Goal: Information Seeking & Learning: Learn about a topic

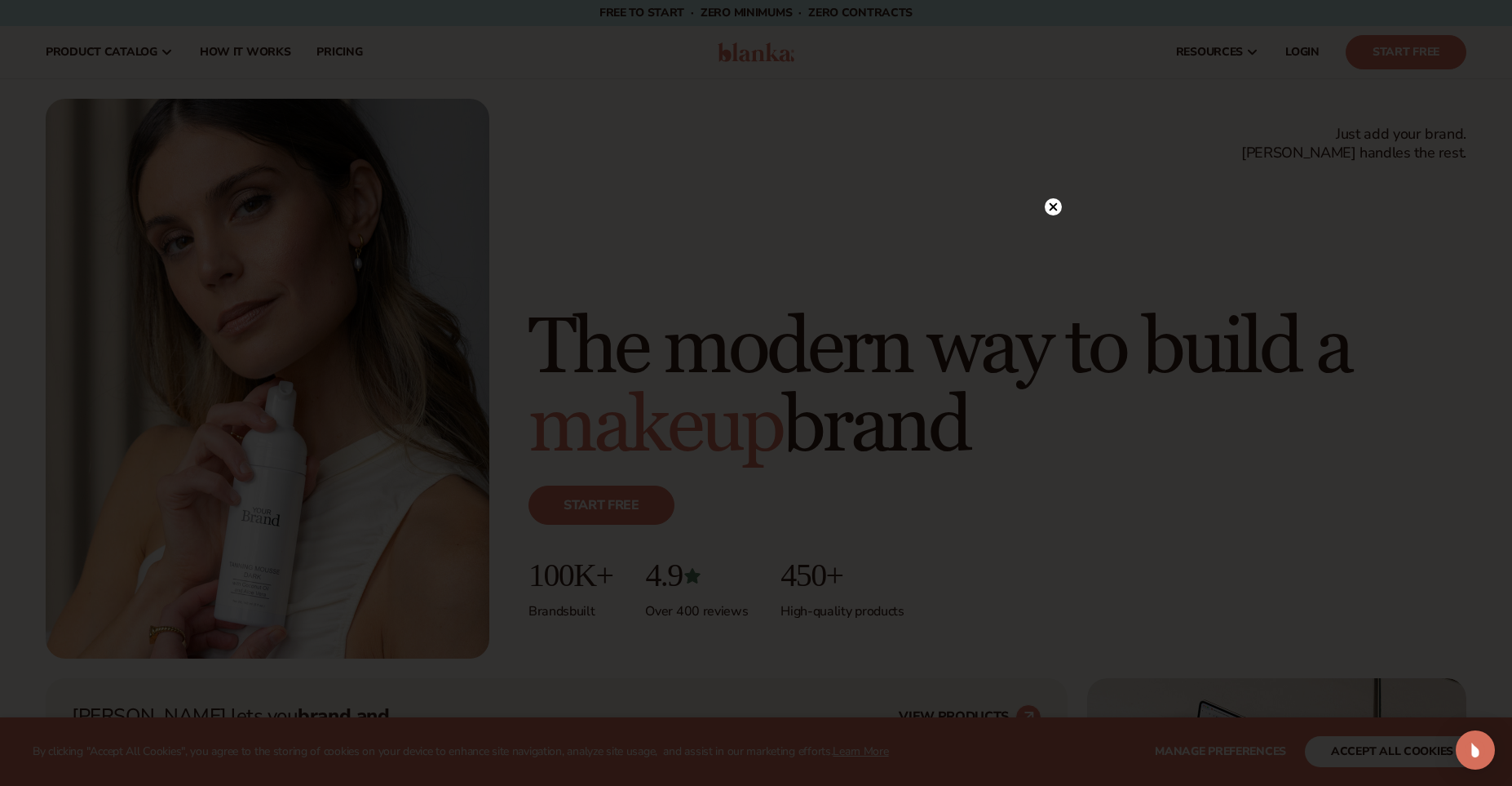
click at [1059, 205] on circle at bounding box center [1053, 207] width 17 height 17
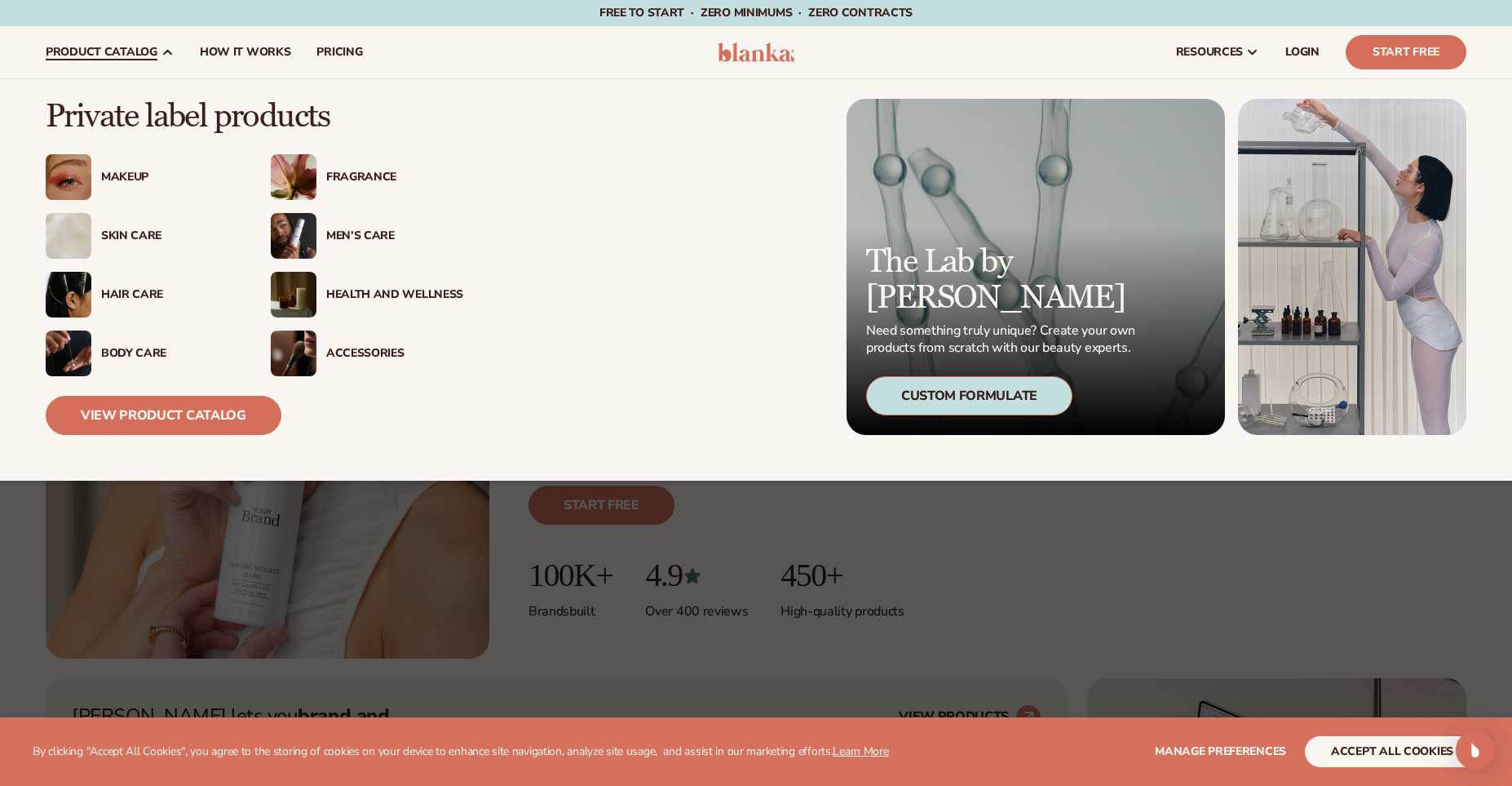
click at [142, 240] on div "Skin Care" at bounding box center [170, 236] width 137 height 14
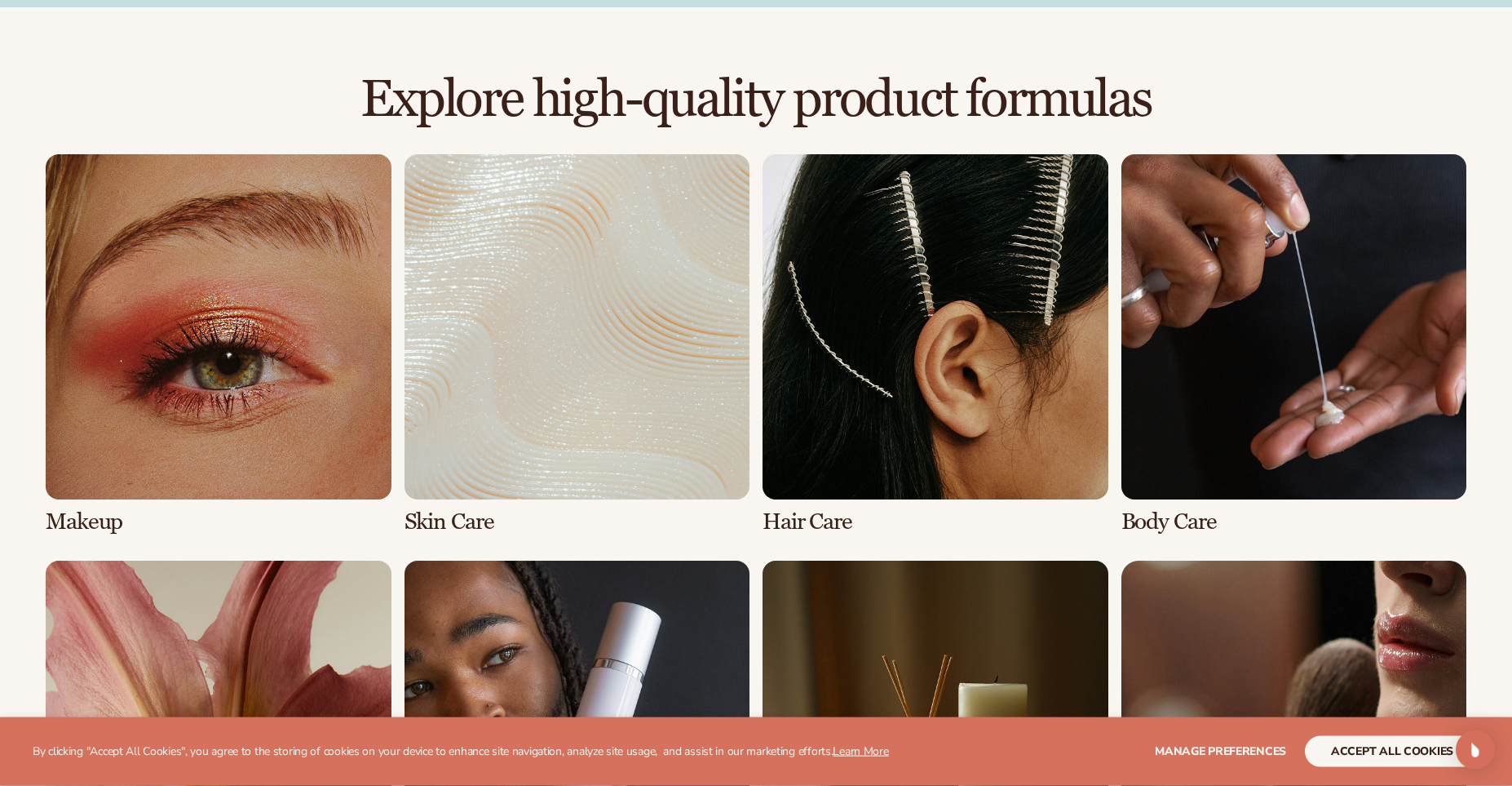
scroll to position [1075, 0]
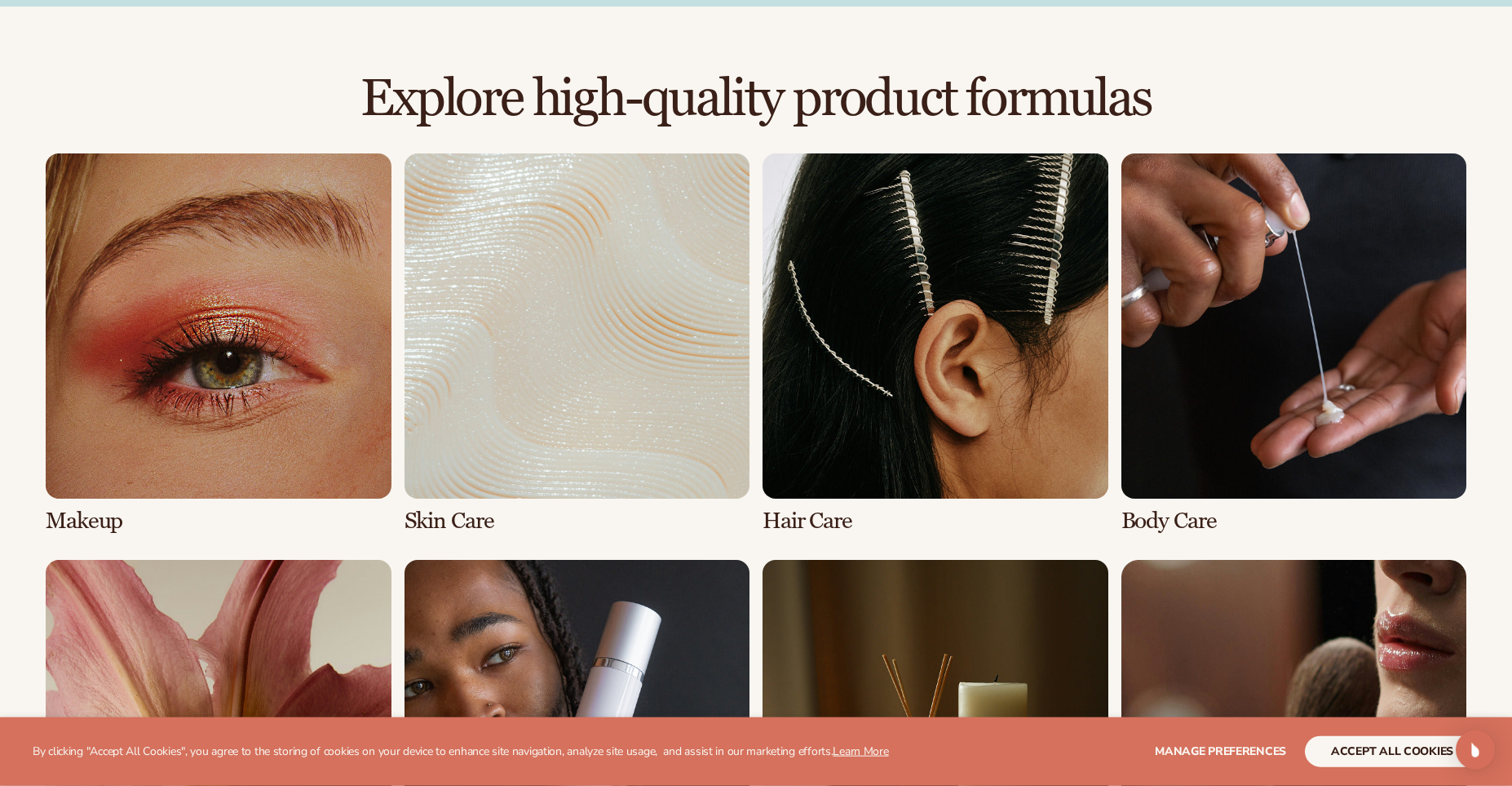
click at [632, 406] on link "2 / 8" at bounding box center [577, 344] width 346 height 380
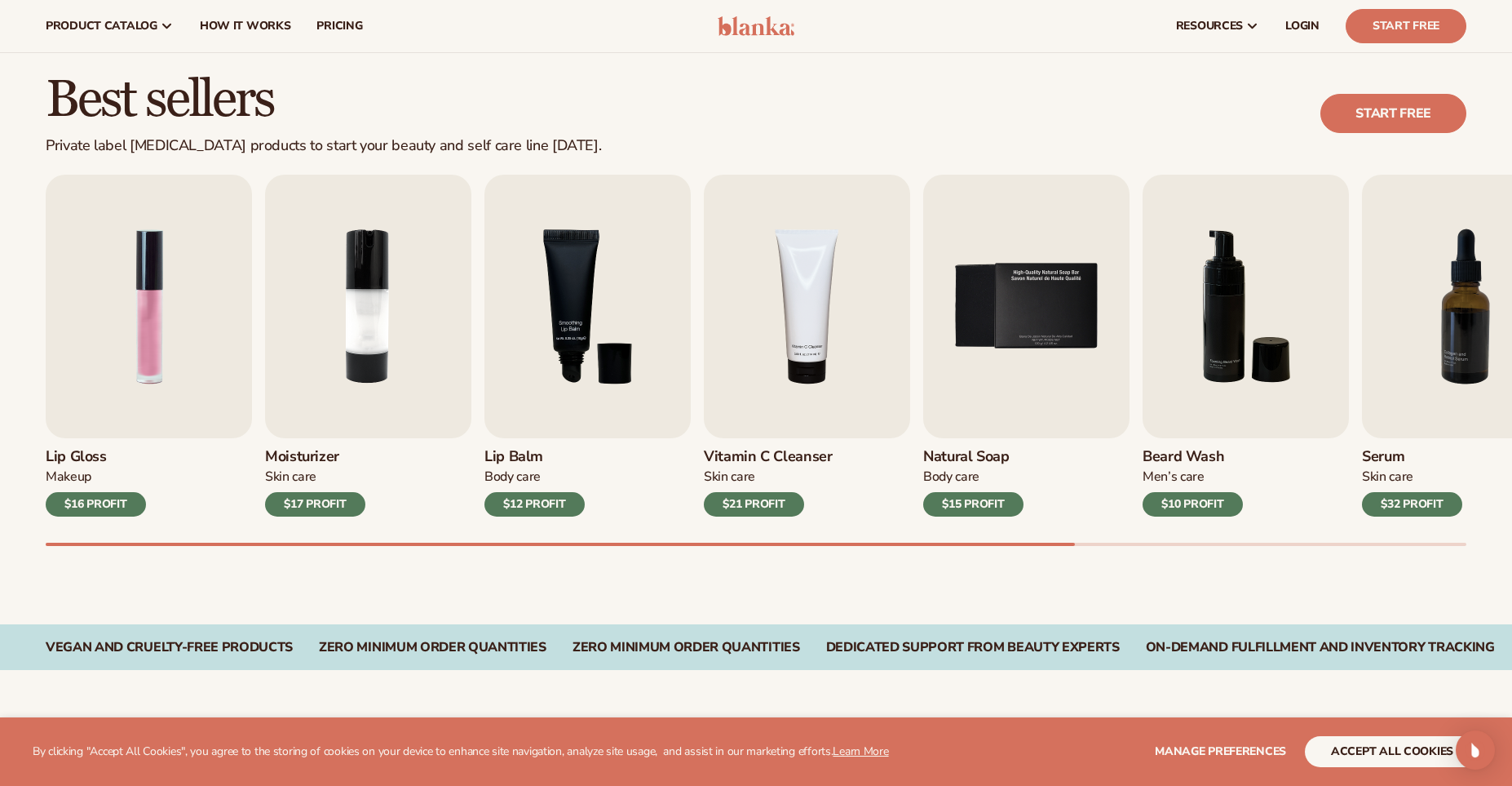
scroll to position [405, 0]
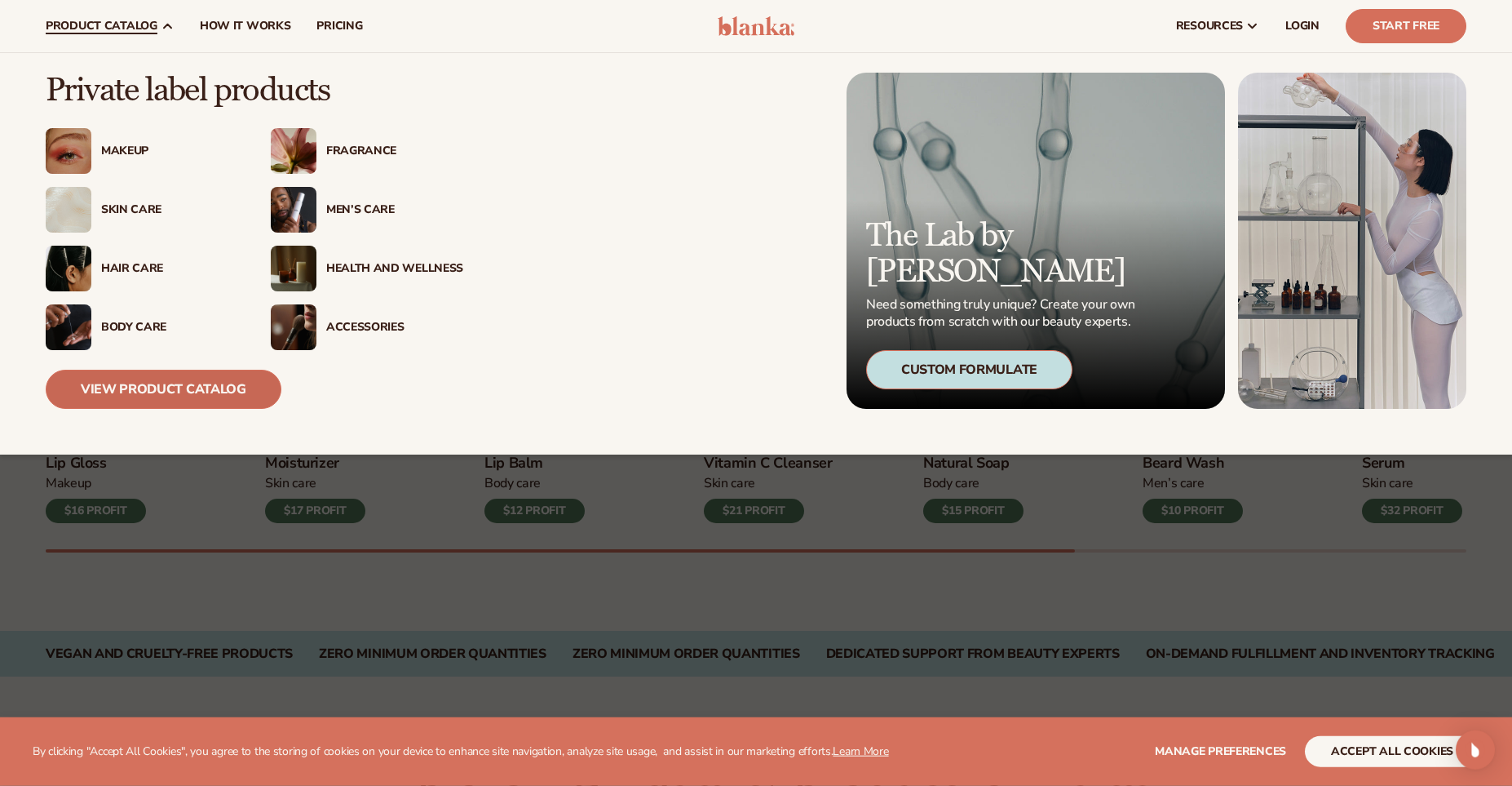
click at [212, 376] on link "View Product Catalog" at bounding box center [163, 389] width 236 height 40
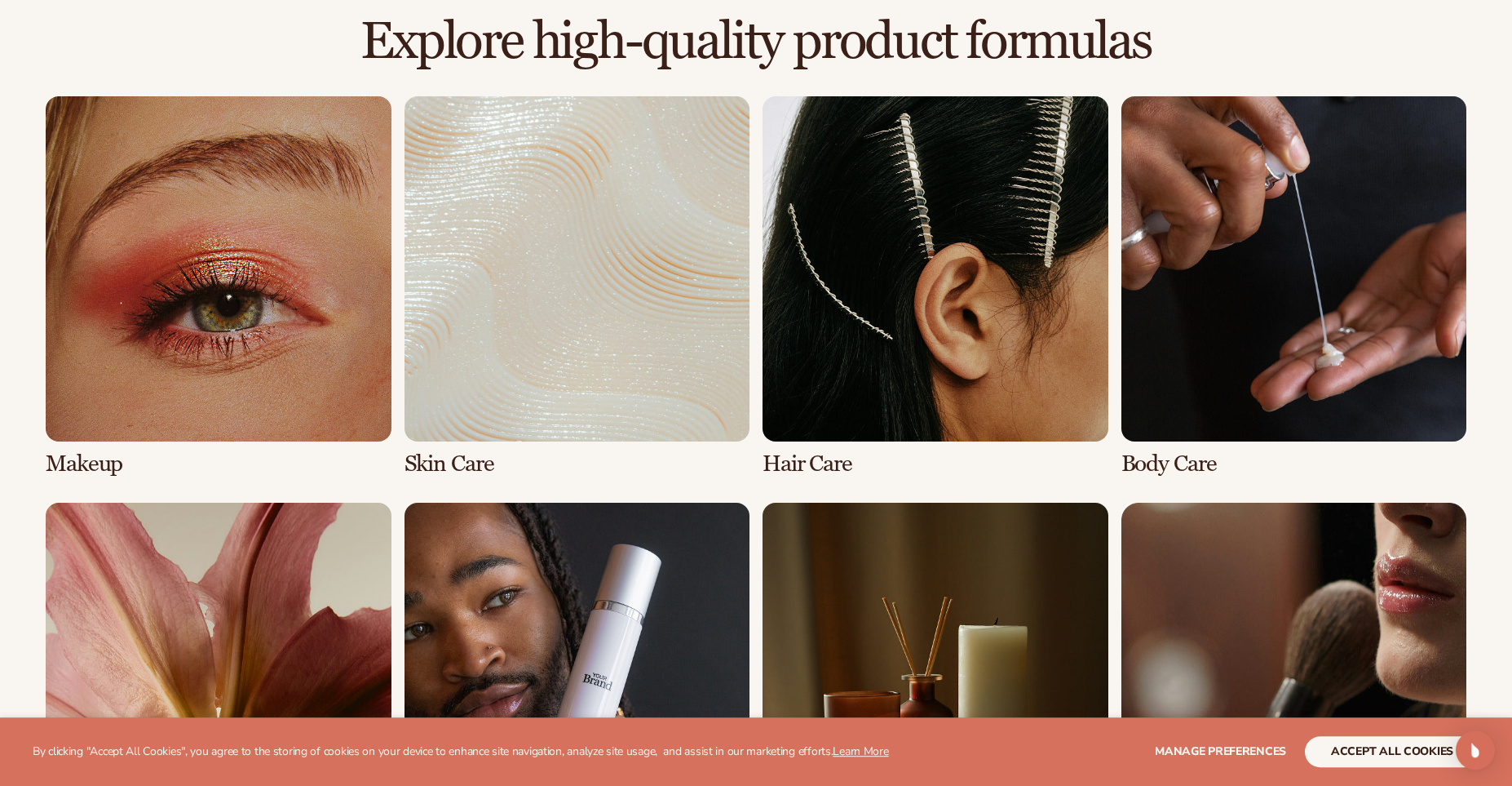
scroll to position [1151, 0]
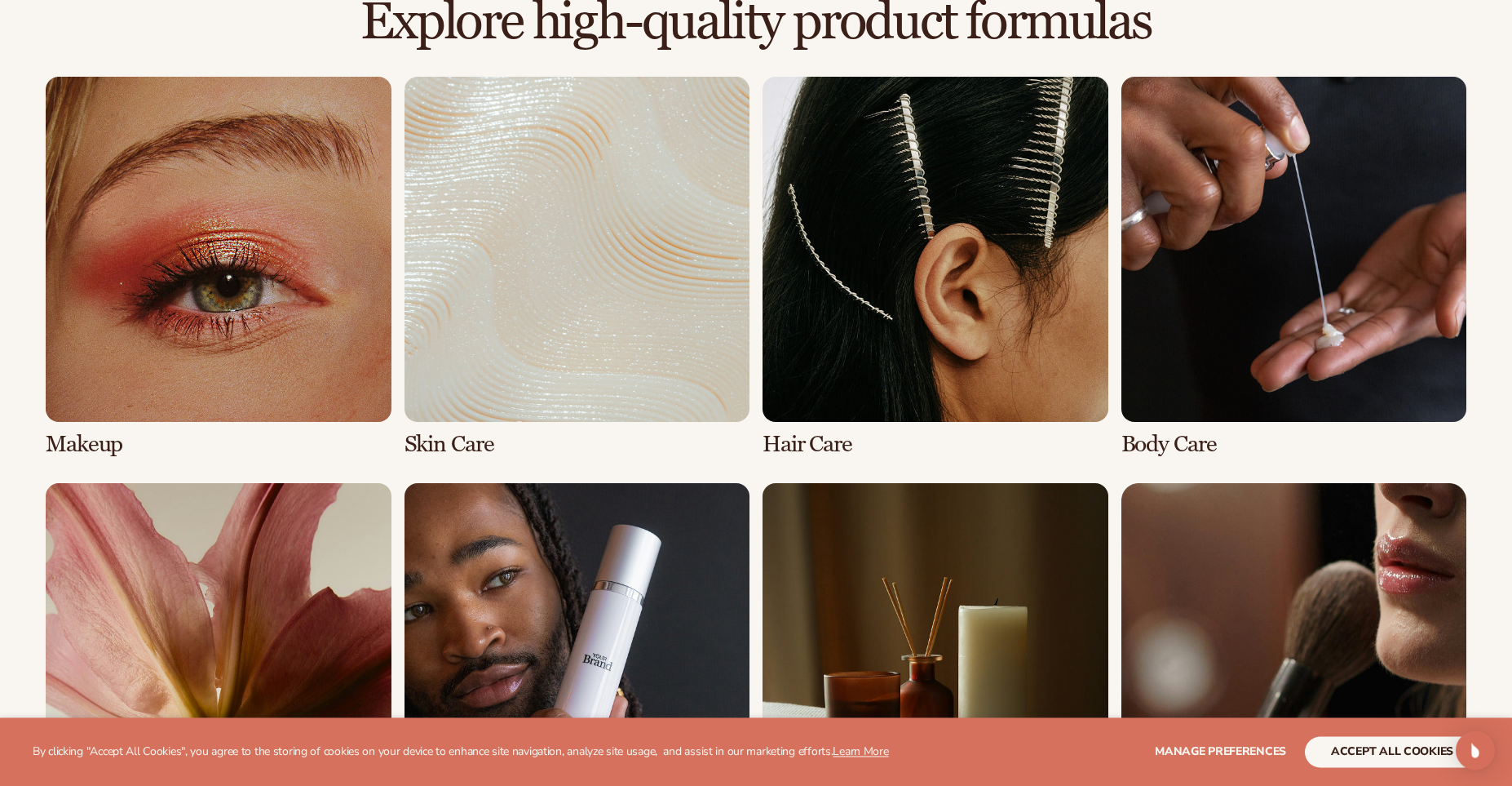
click at [533, 296] on link "2 / 8" at bounding box center [577, 267] width 346 height 380
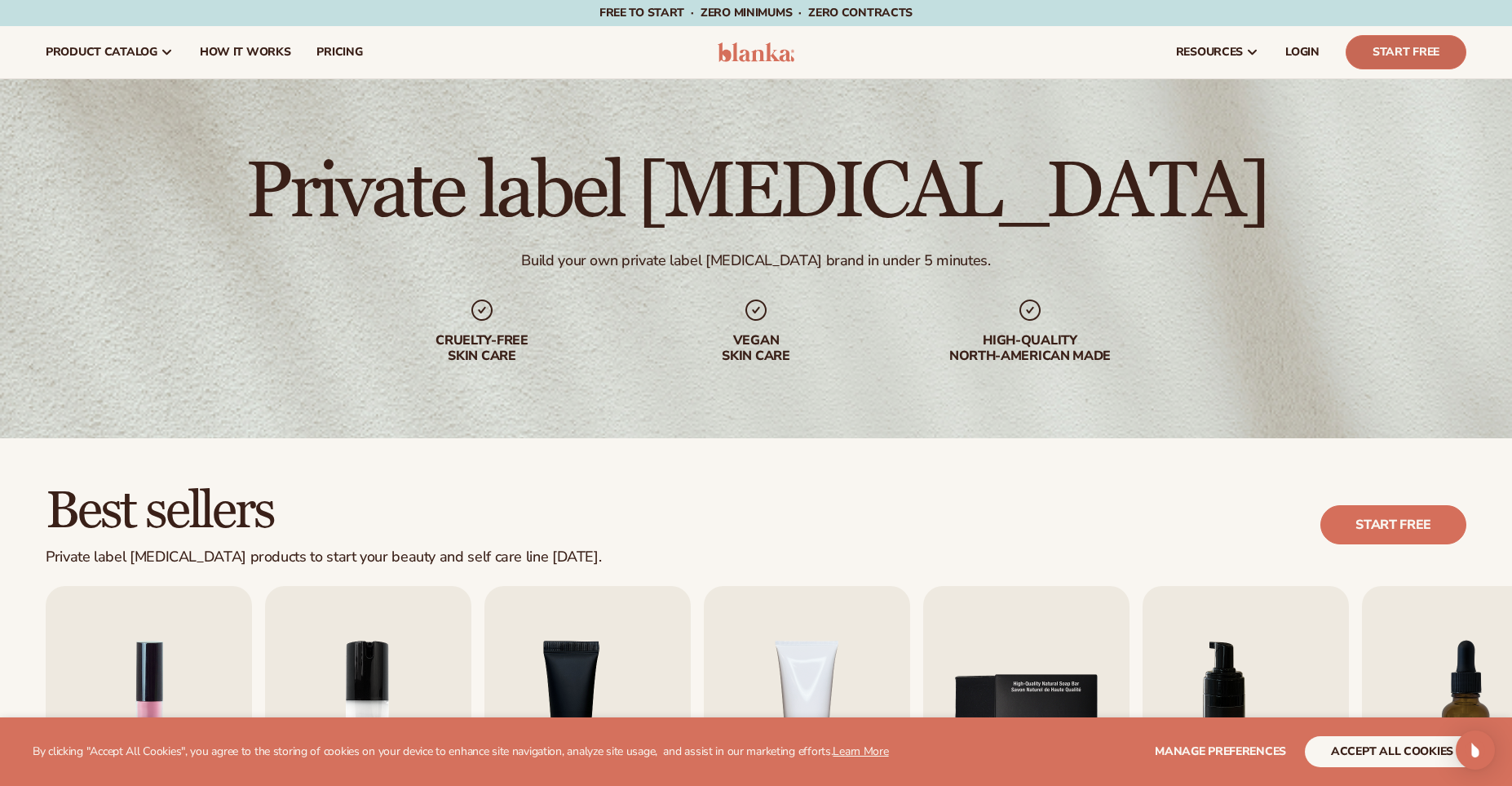
click at [1385, 64] on link "Start Free" at bounding box center [1406, 51] width 121 height 34
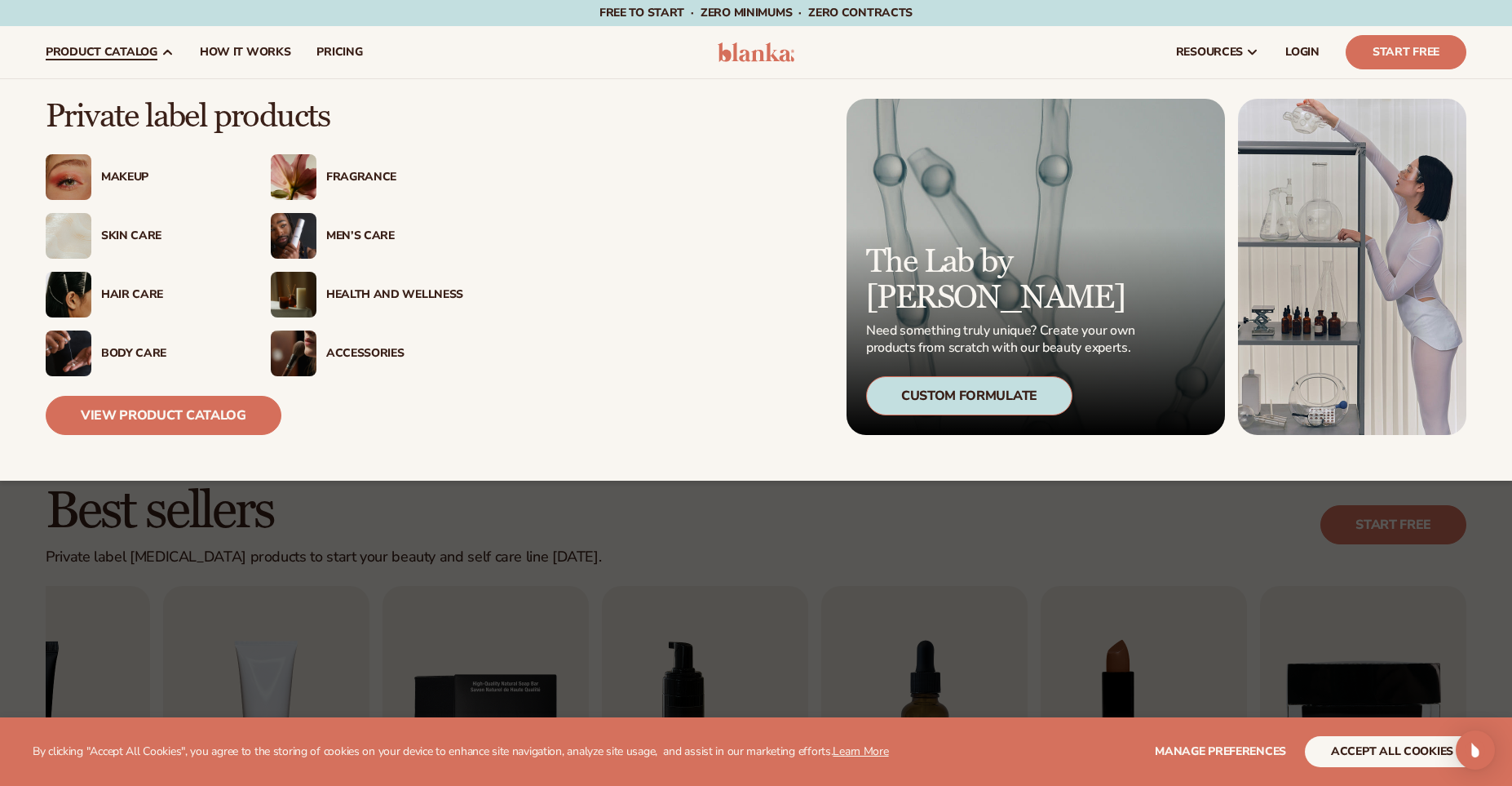
click at [133, 174] on div "Makeup" at bounding box center [170, 178] width 137 height 14
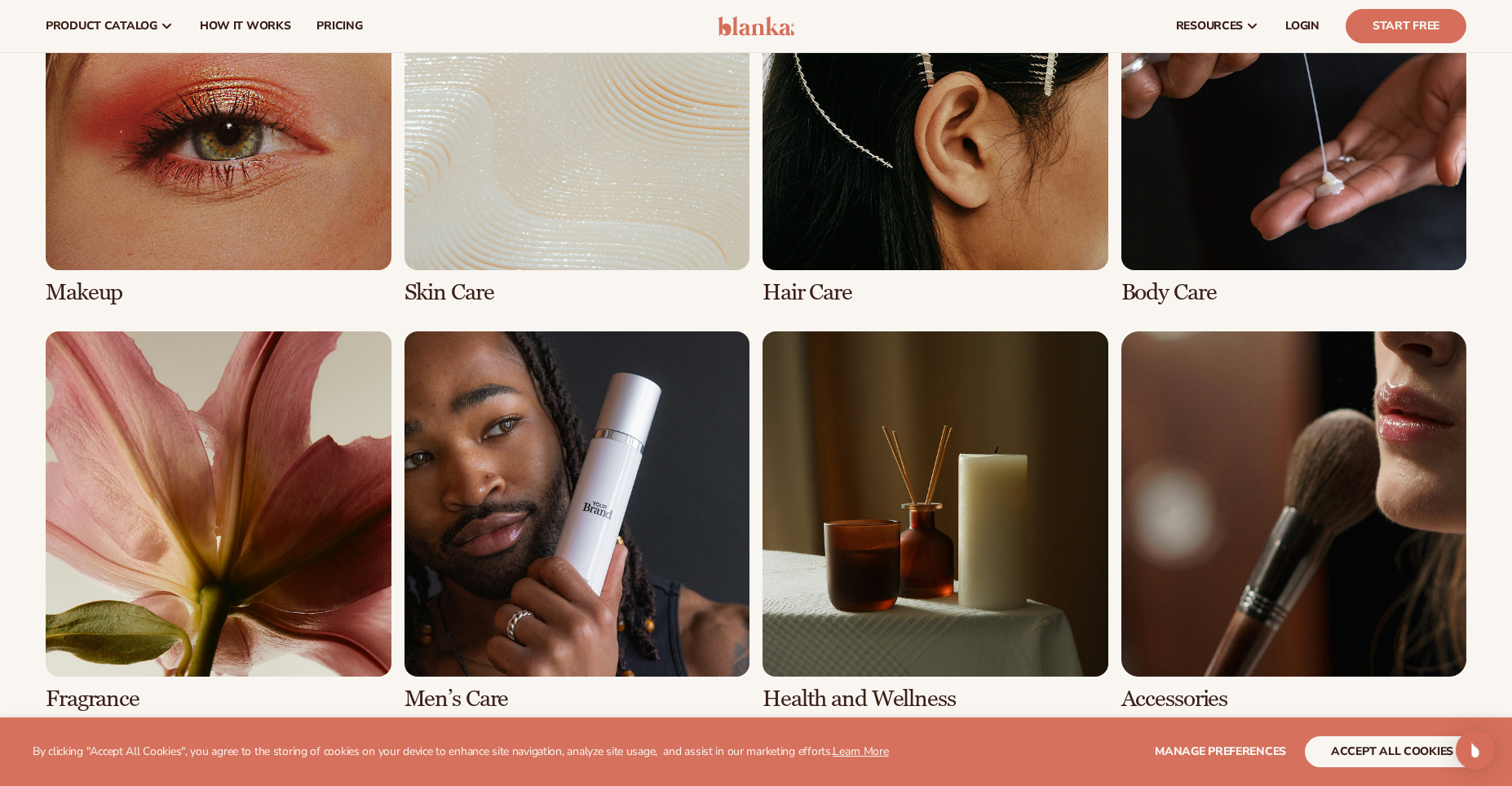
scroll to position [1302, 0]
click at [1364, 166] on link "4 / 8" at bounding box center [1295, 116] width 346 height 380
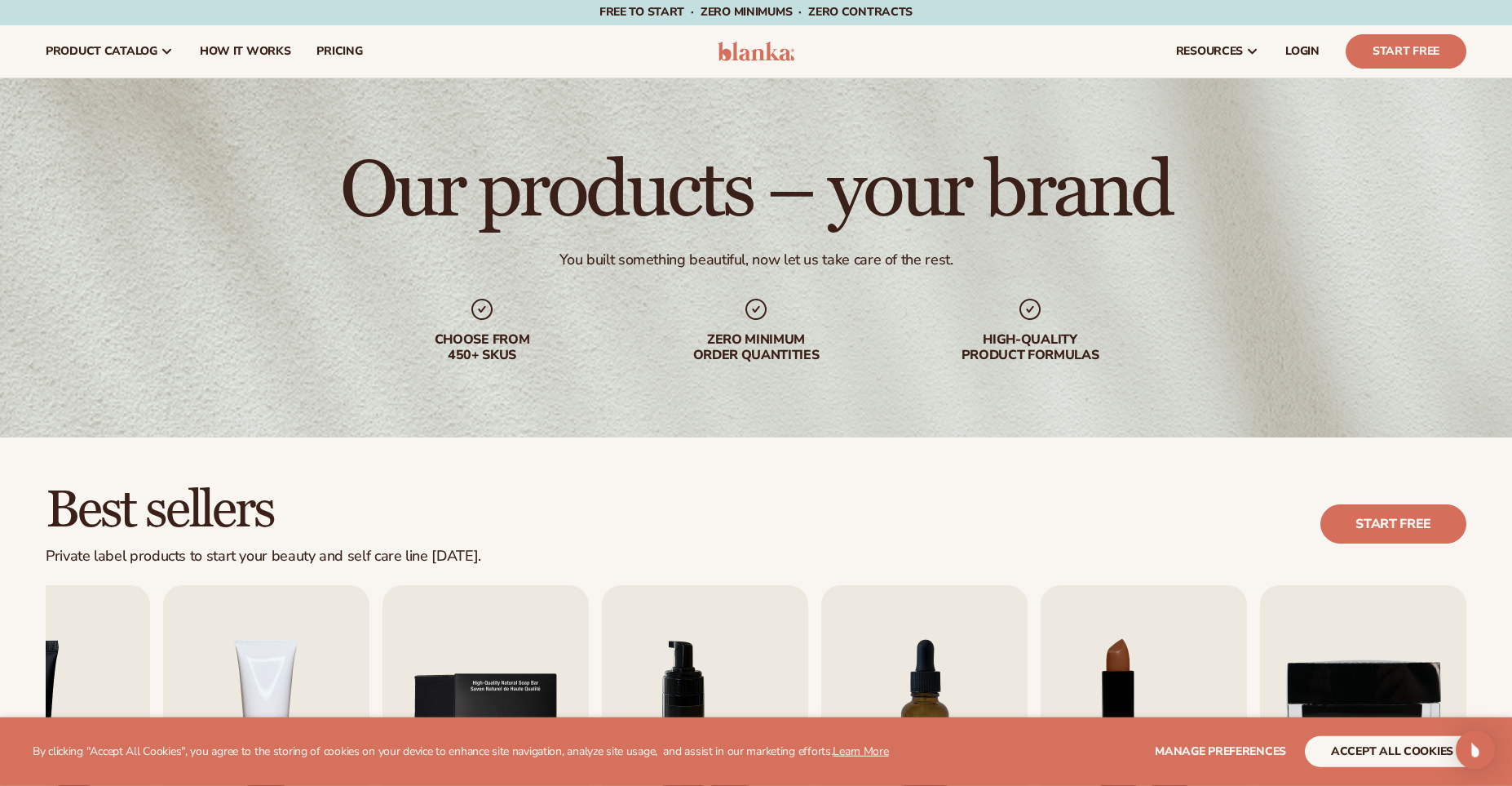
scroll to position [0, 0]
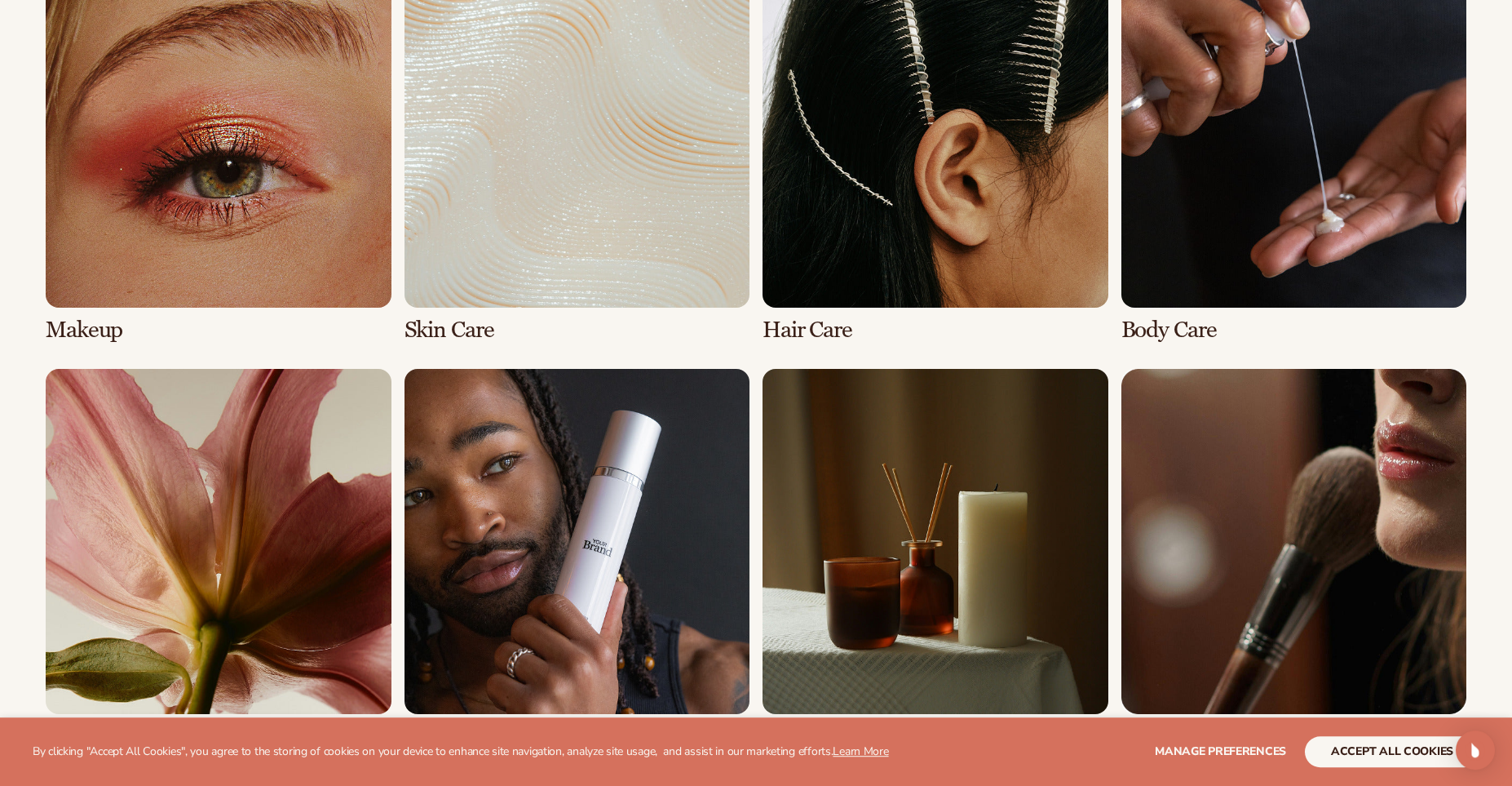
click at [1364, 166] on link "4 / 8" at bounding box center [1295, 153] width 346 height 380
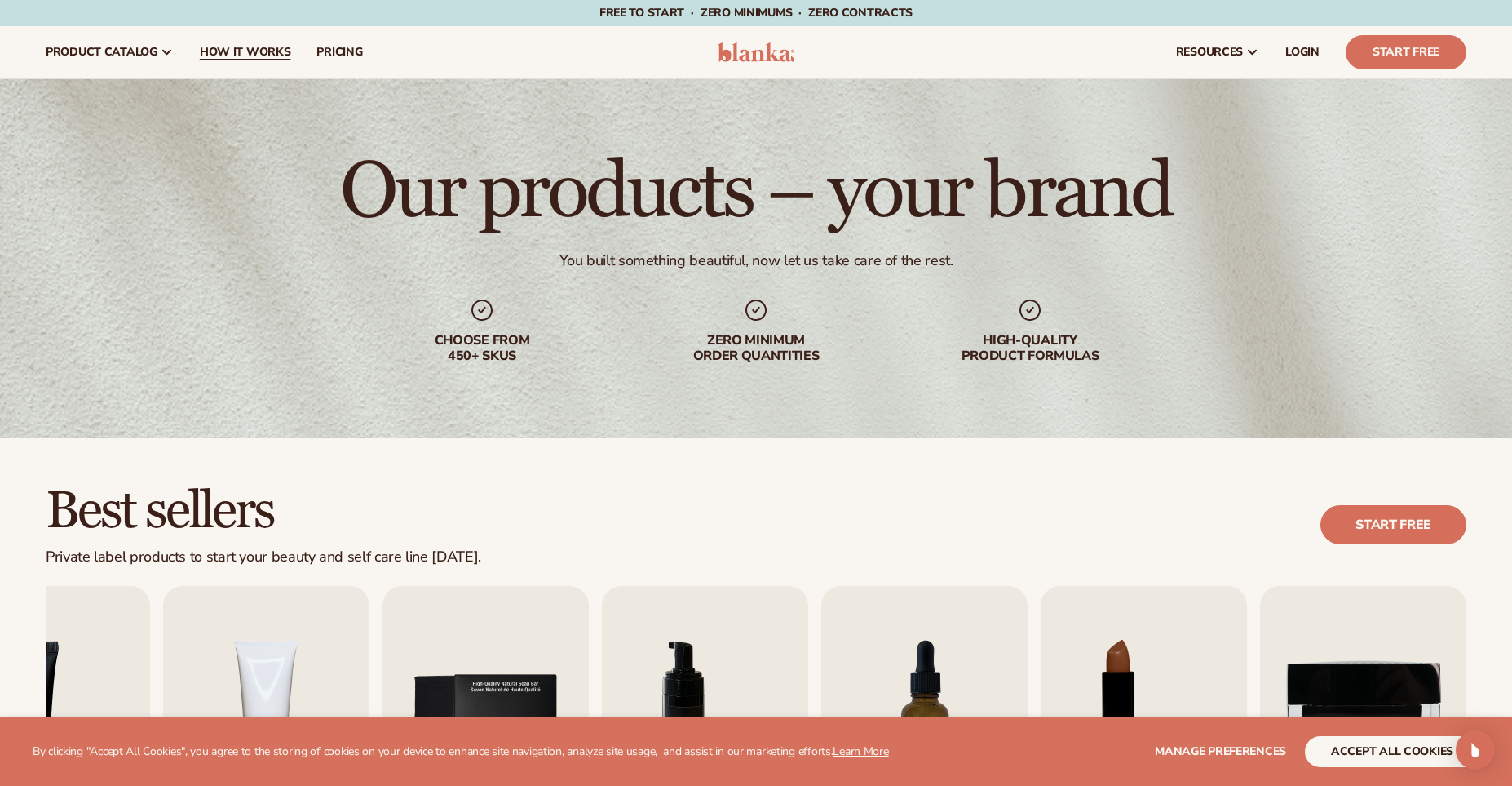
click at [244, 50] on span "How It Works" at bounding box center [245, 52] width 92 height 14
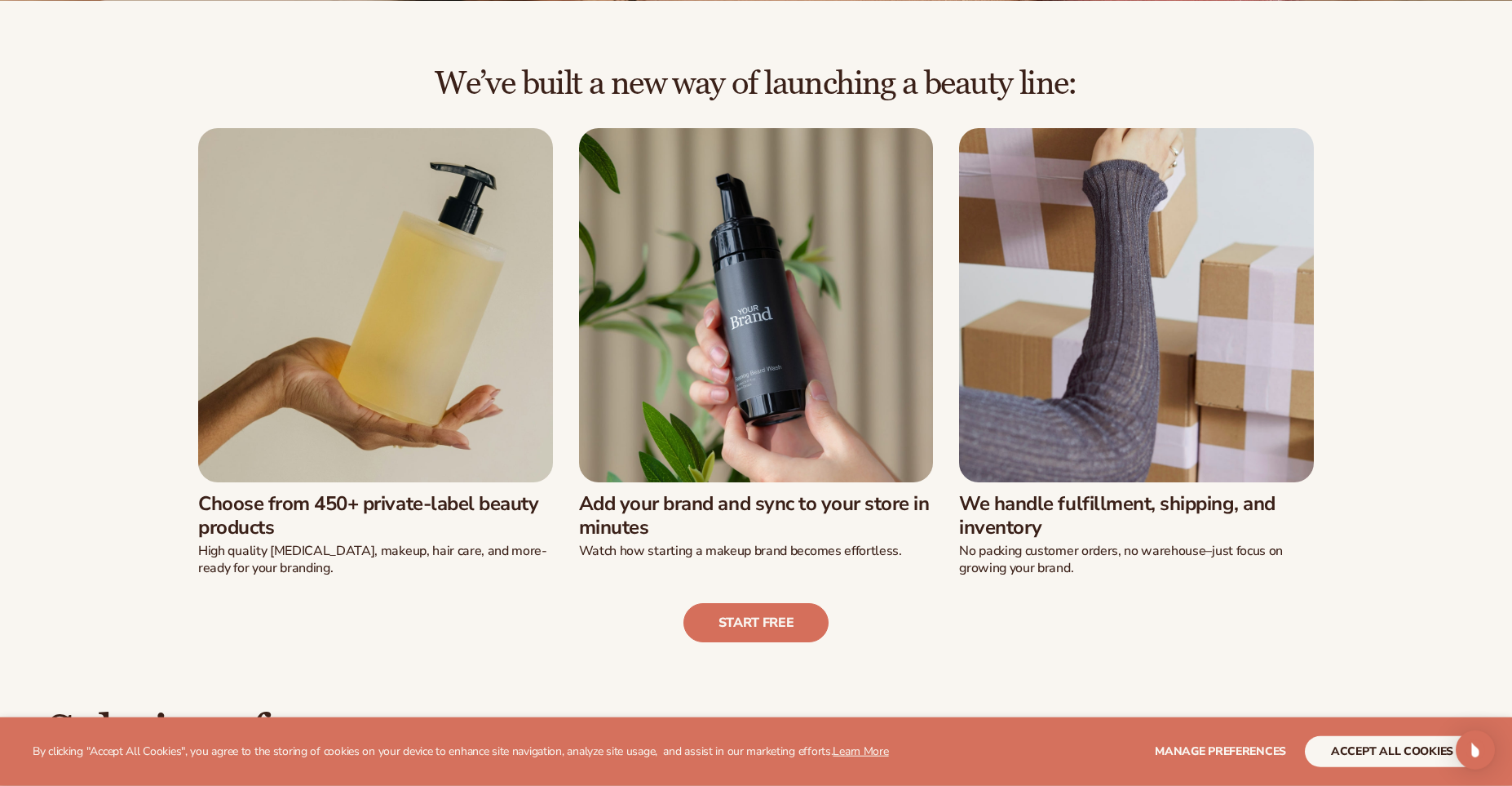
scroll to position [416, 0]
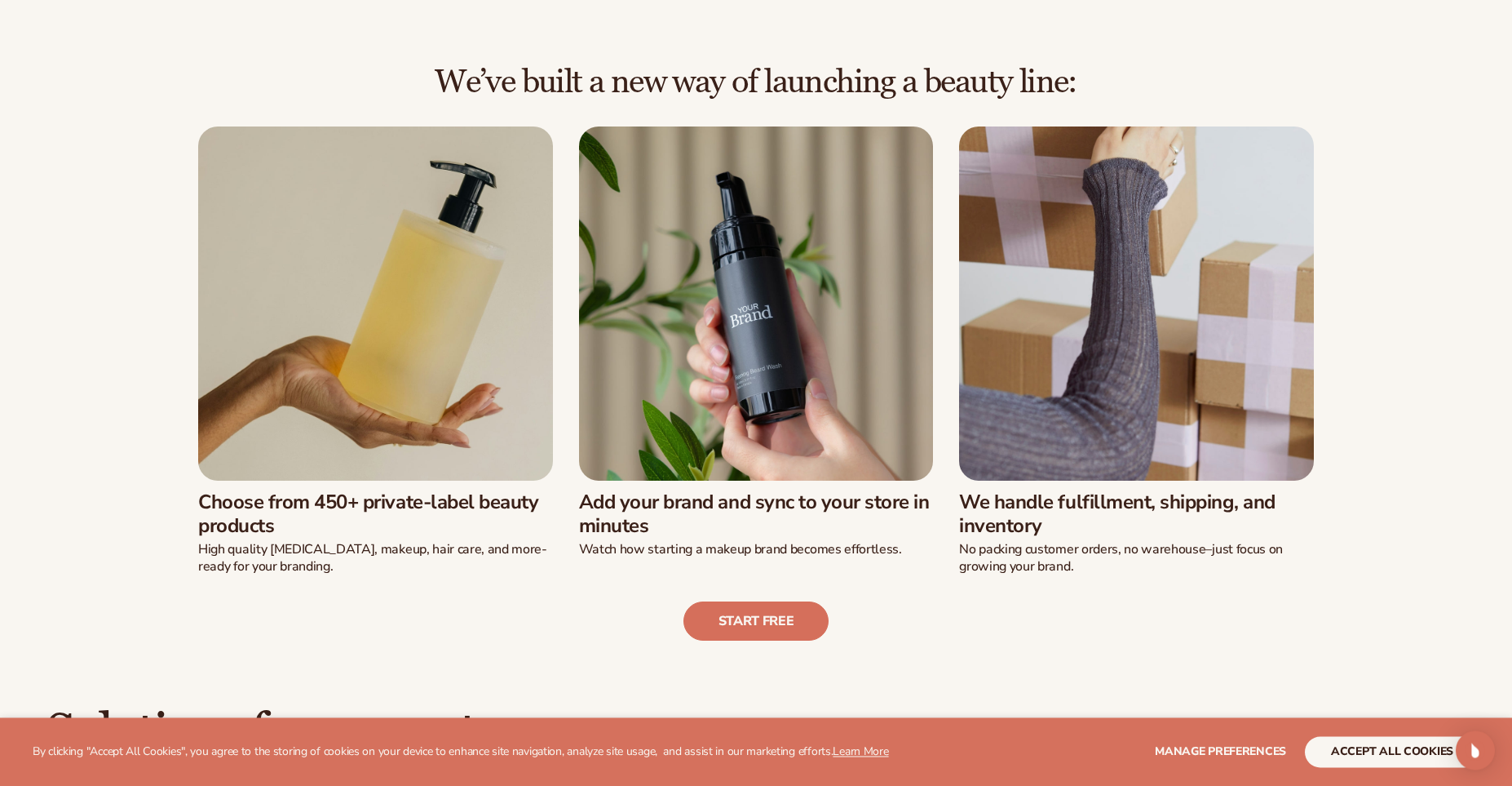
drag, startPoint x: 339, startPoint y: 501, endPoint x: 385, endPoint y: 507, distance: 46.4
click at [385, 507] on h3 "Choose from 450+ private-label beauty products" at bounding box center [375, 514] width 354 height 47
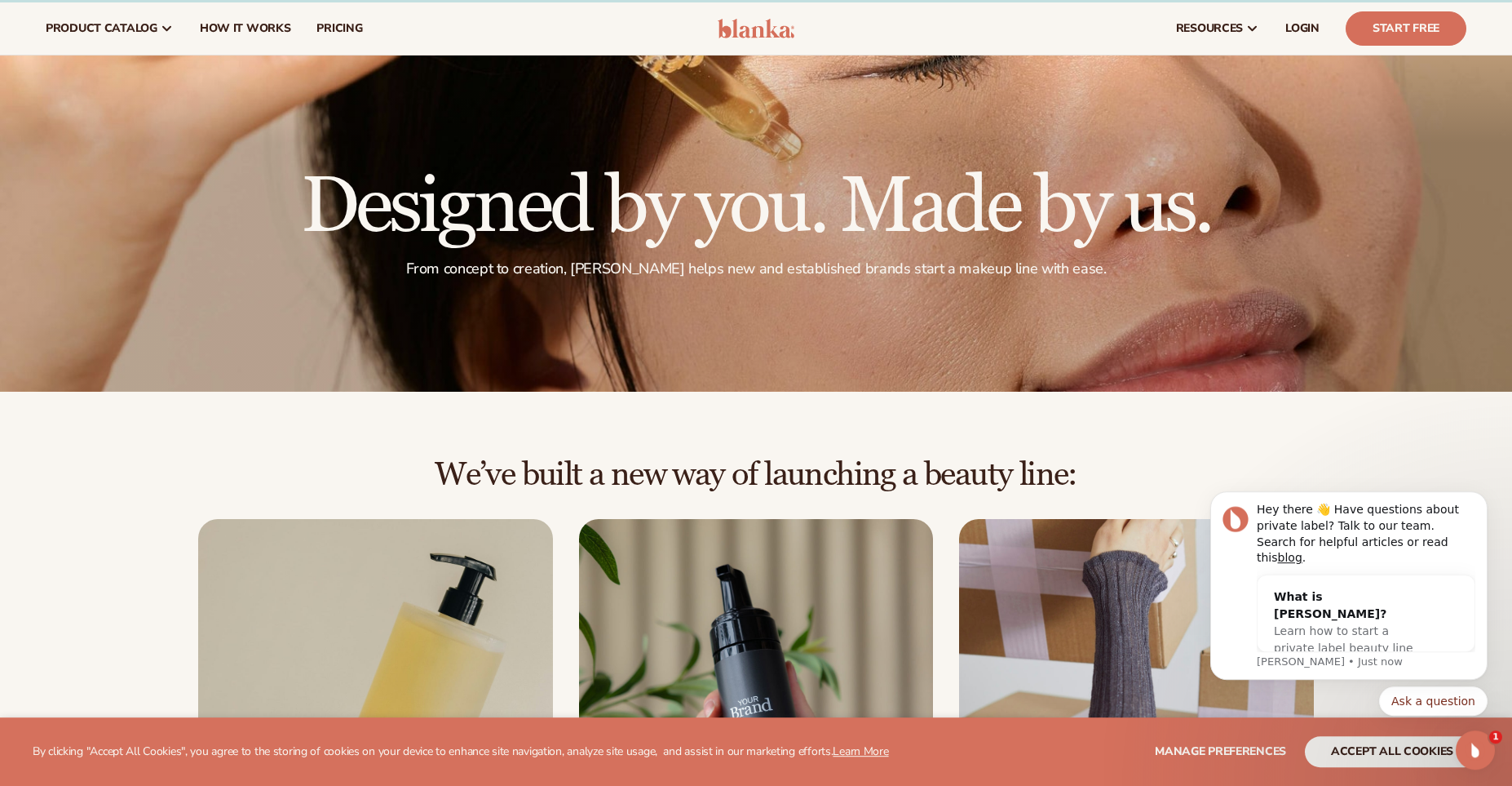
scroll to position [0, 0]
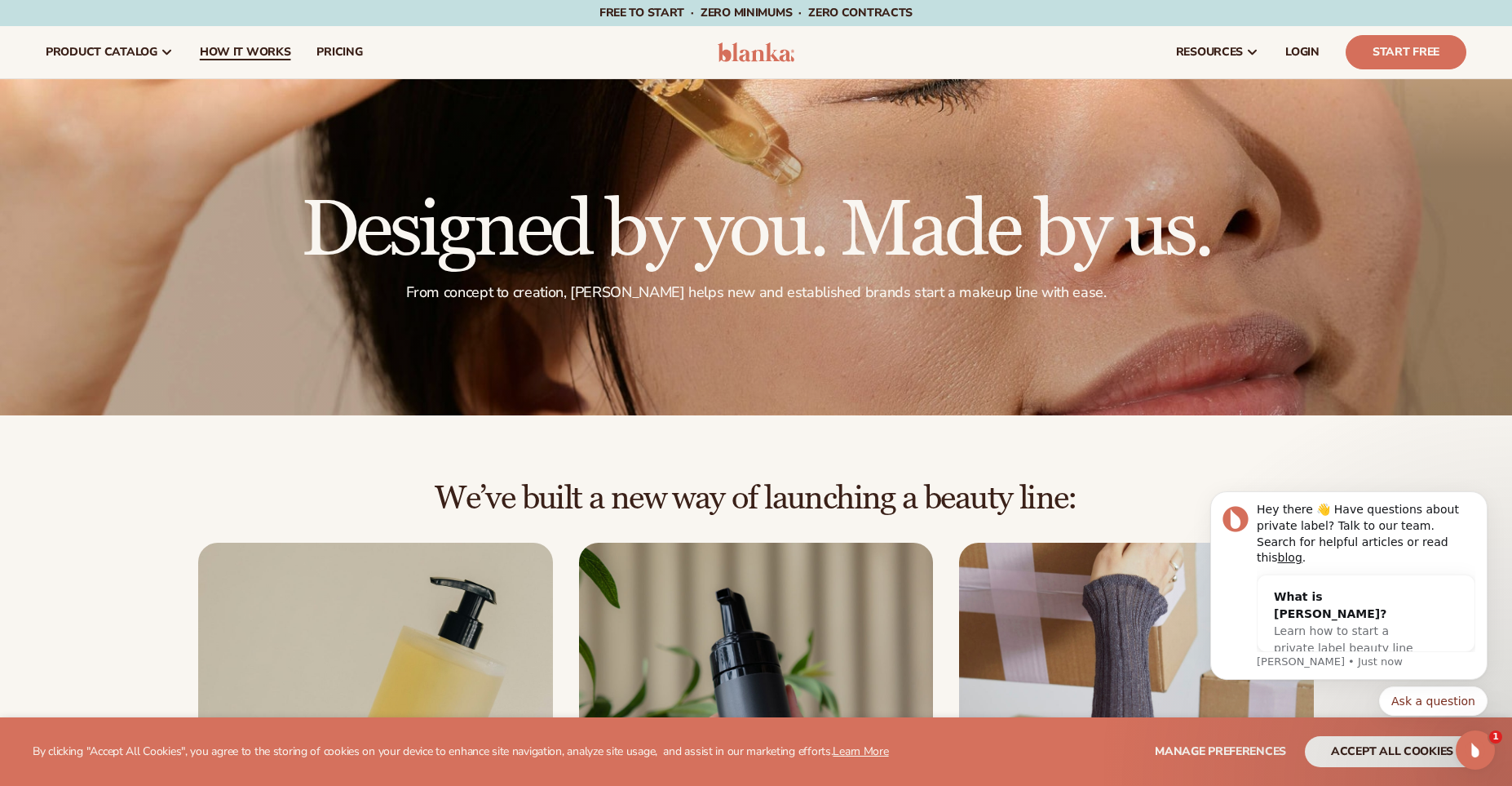
click at [262, 57] on span "How It Works" at bounding box center [245, 52] width 92 height 14
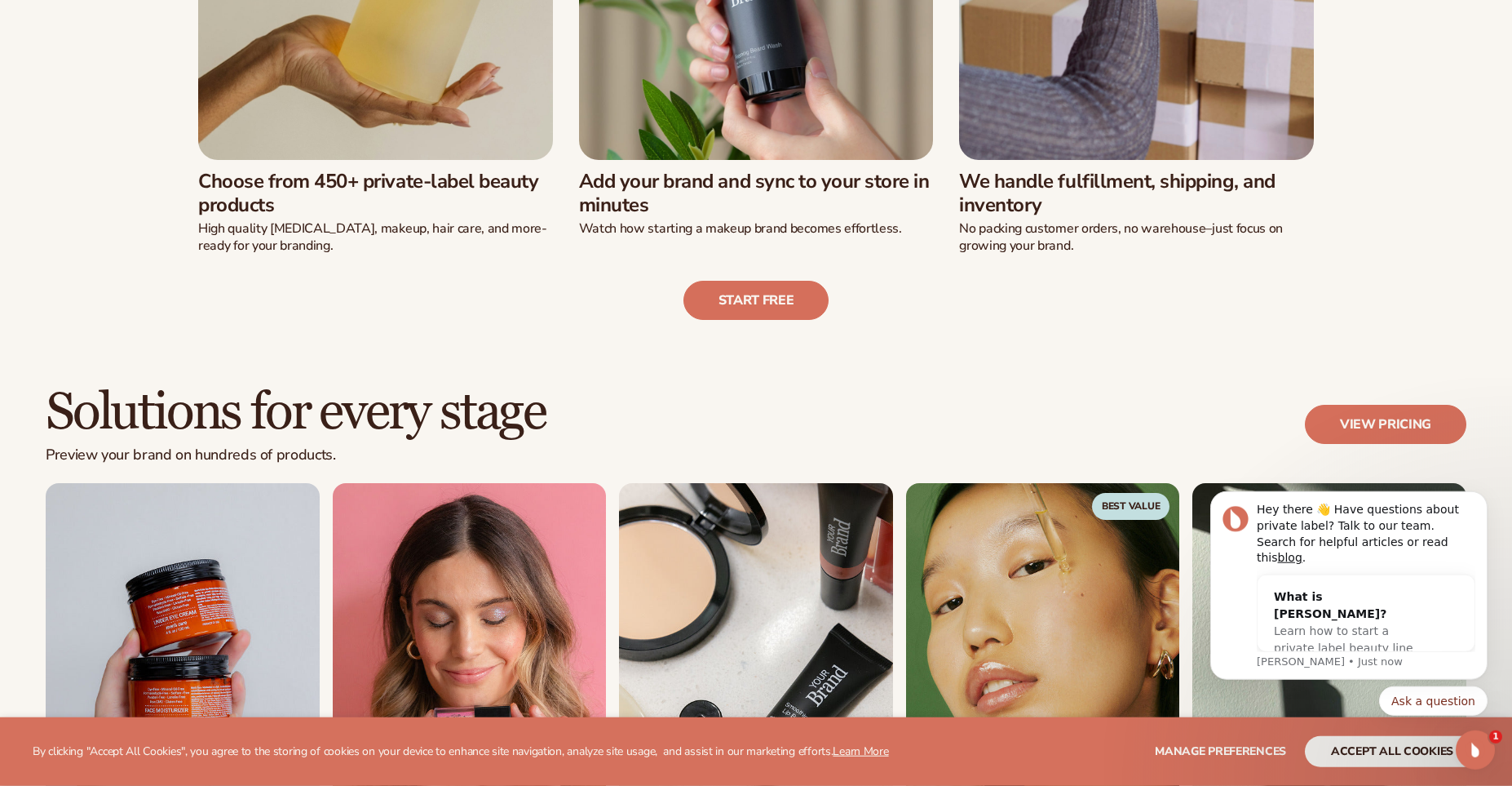
scroll to position [847, 0]
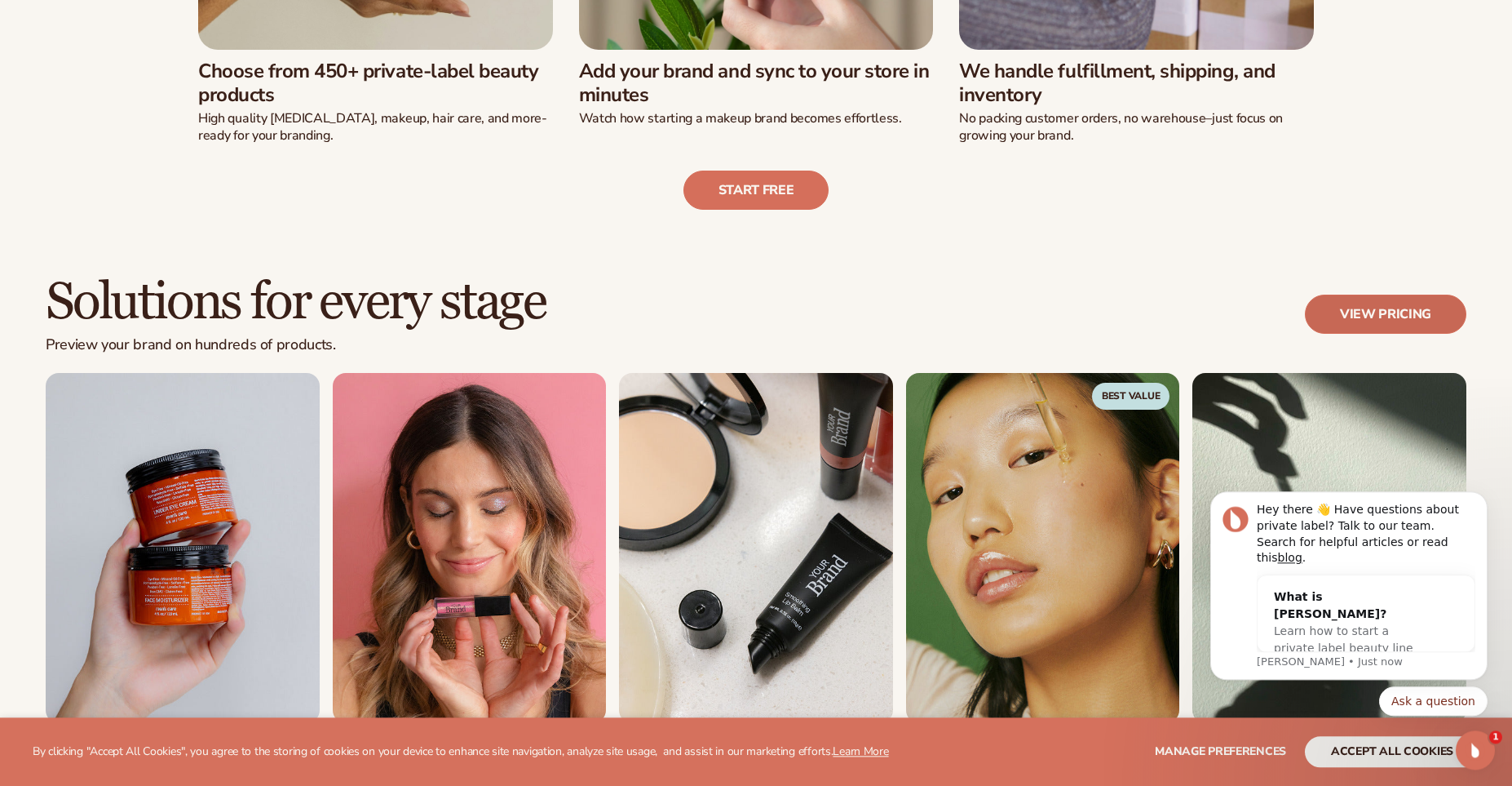
click at [1398, 320] on link "View pricing" at bounding box center [1386, 314] width 161 height 40
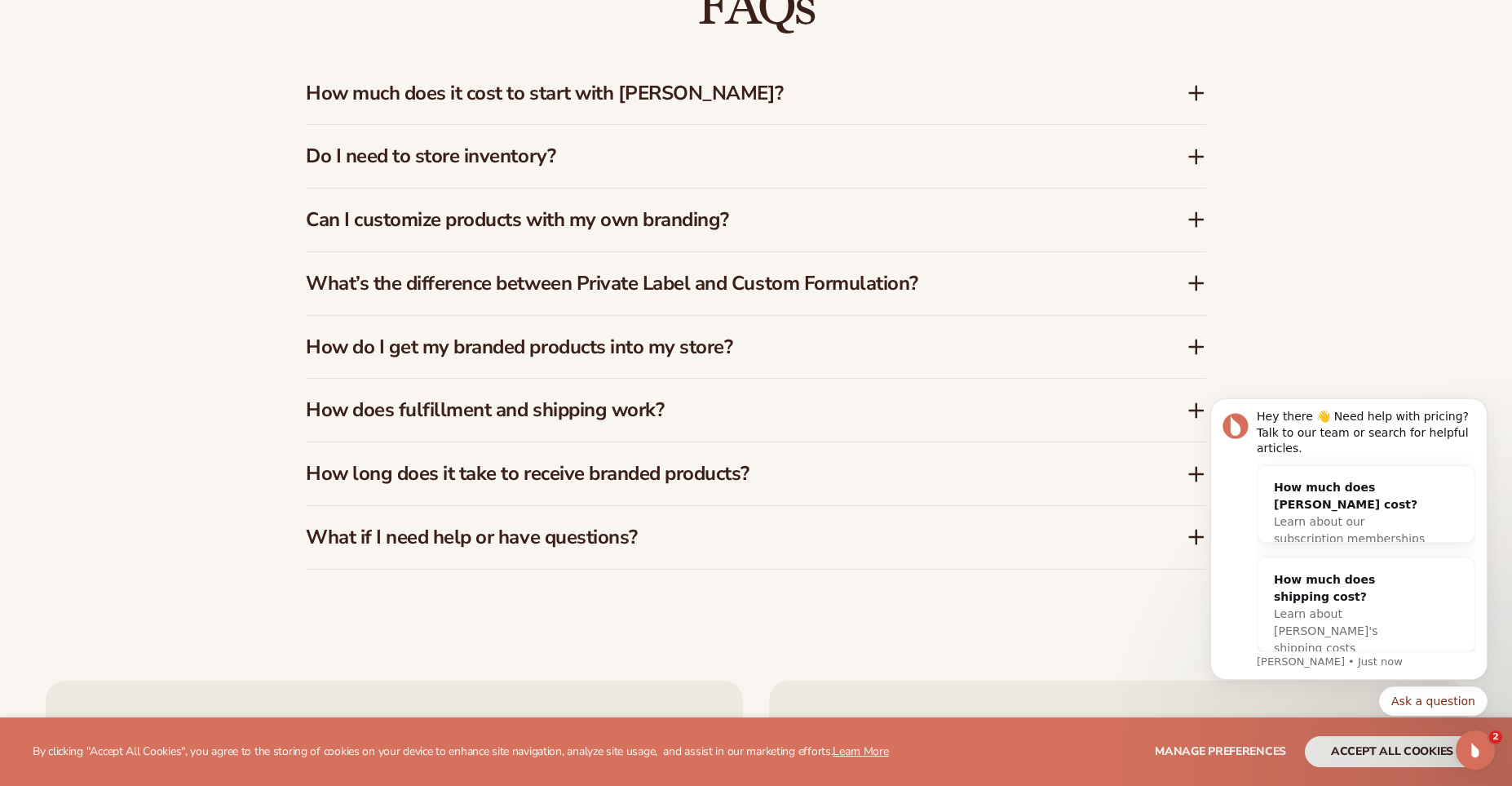
scroll to position [2663, 0]
click at [825, 223] on h3 "Can I customize products with my own branding?" at bounding box center [722, 219] width 832 height 23
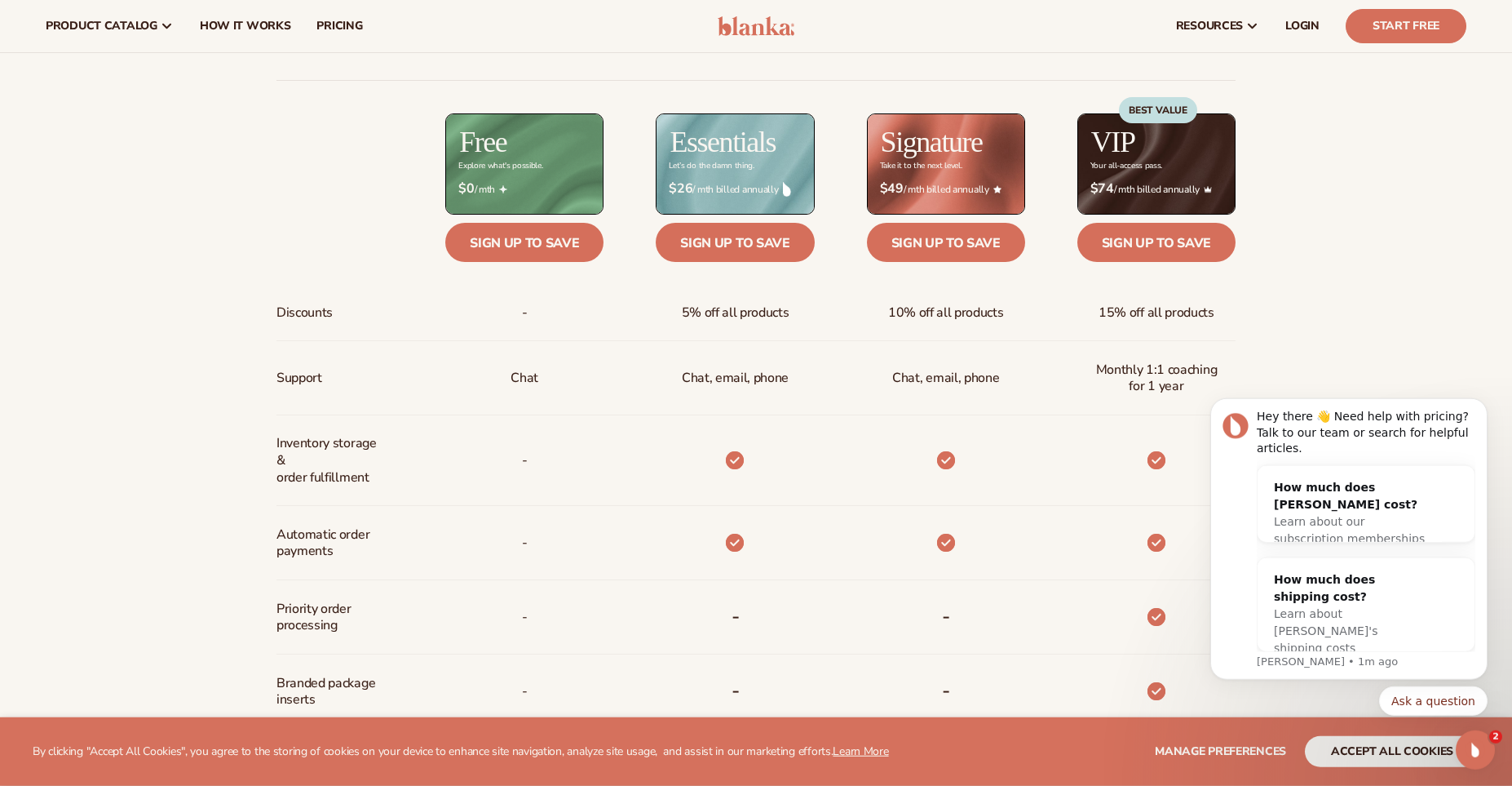
scroll to position [0, 0]
